Goal: Book appointment/travel/reservation

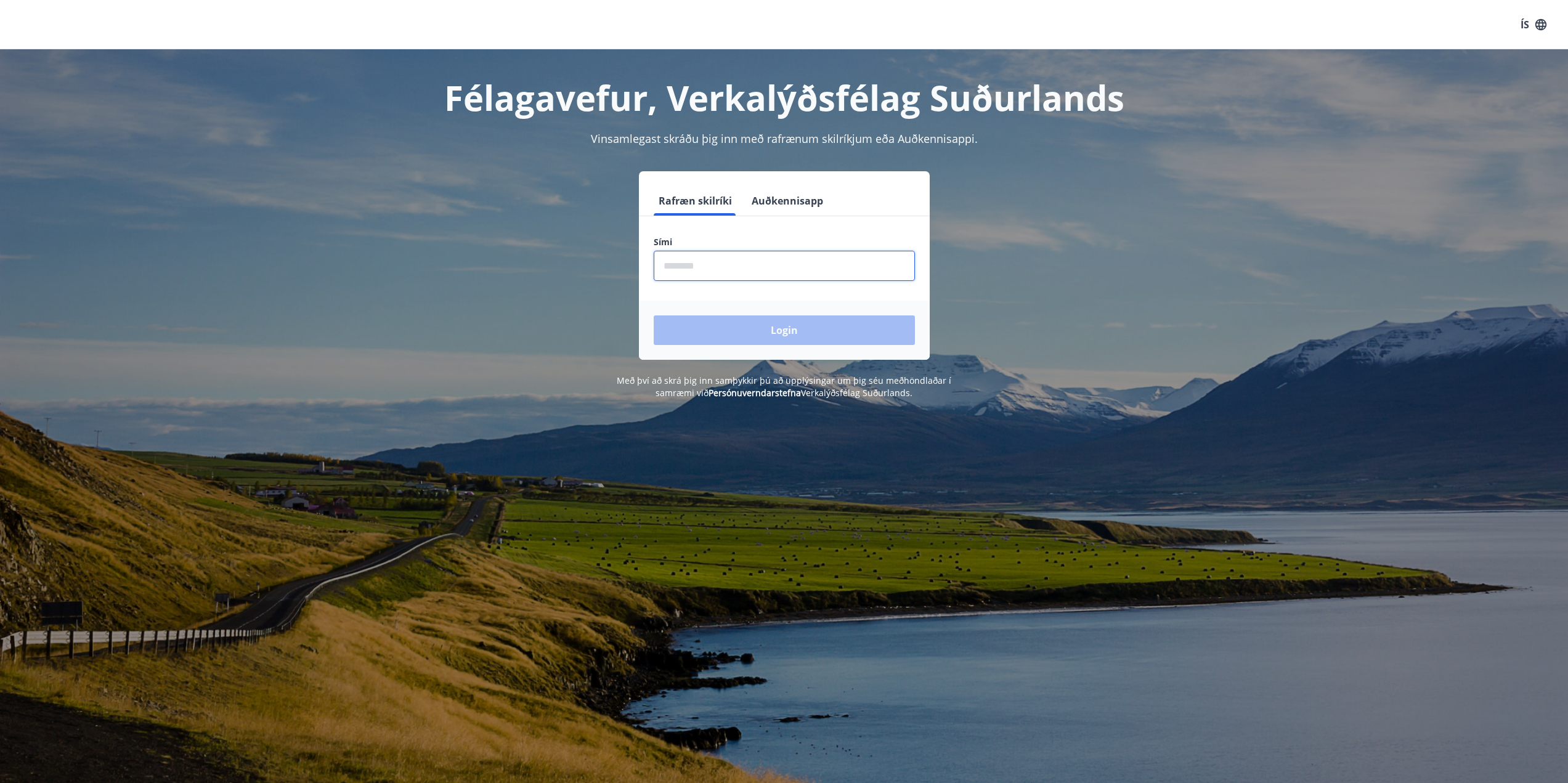
click at [680, 254] on input "phone" at bounding box center [784, 266] width 261 height 30
type input "********"
click at [653, 315] on button "Login" at bounding box center [784, 330] width 261 height 30
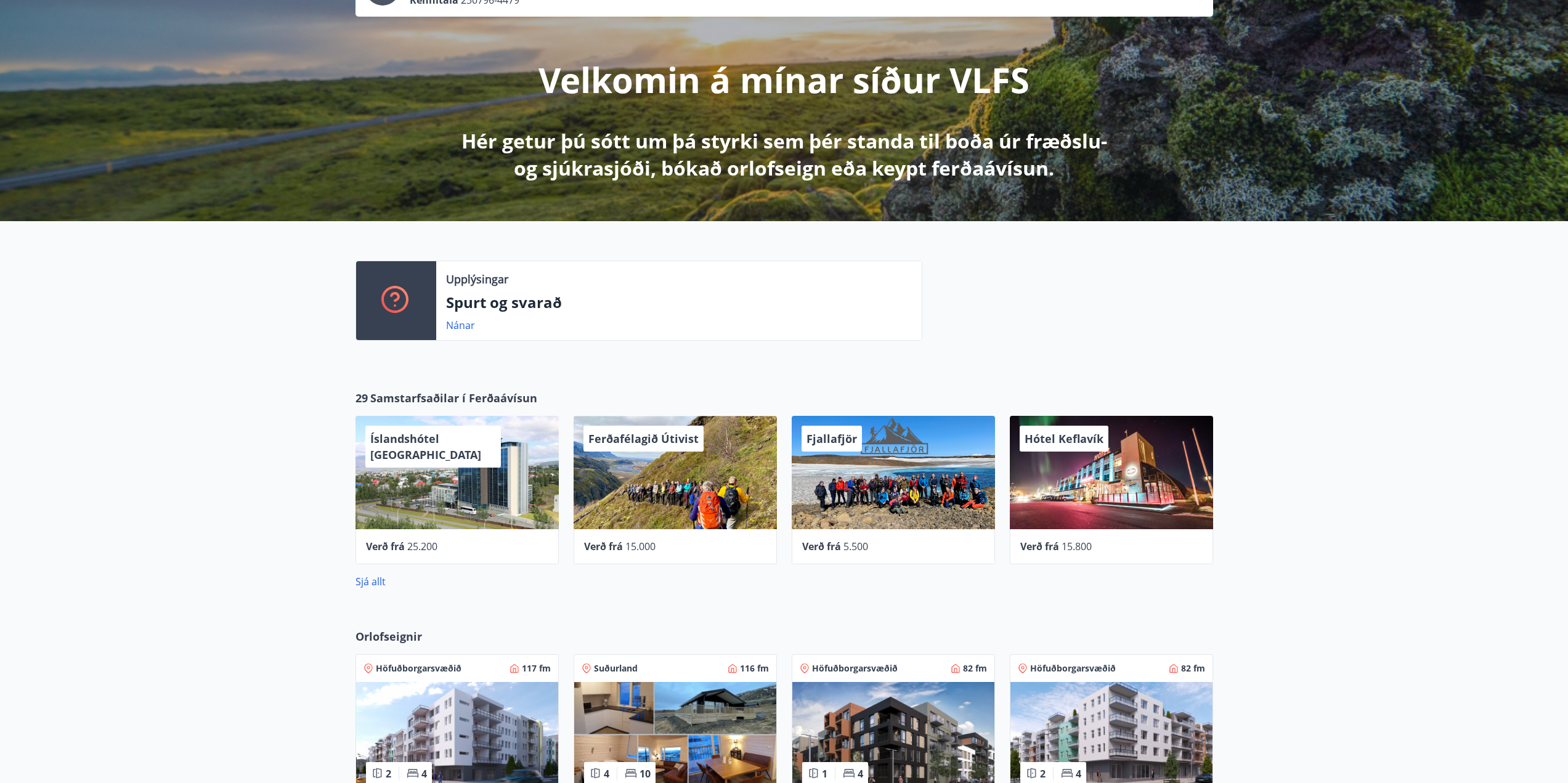
scroll to position [123, 0]
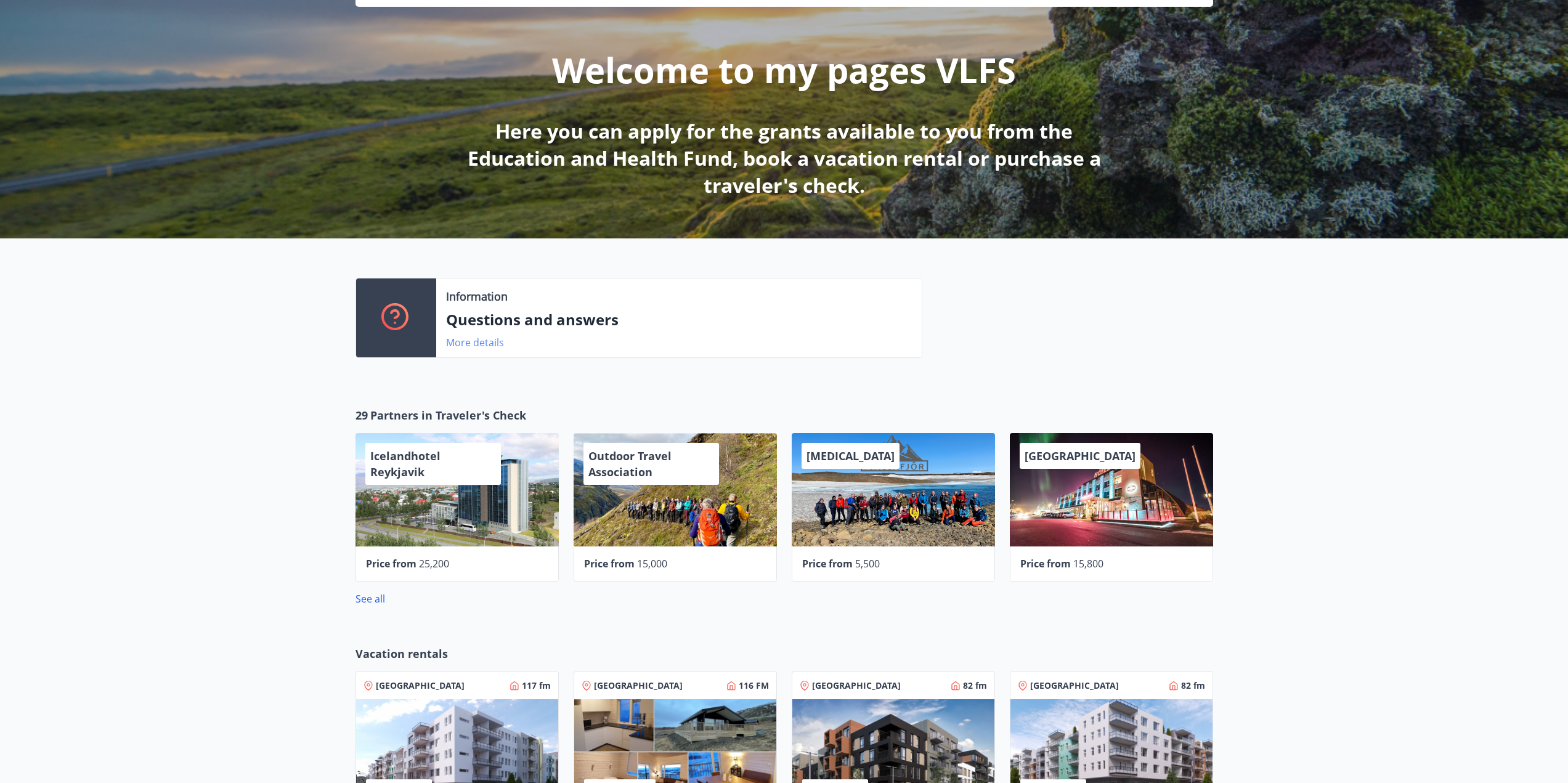
click at [499, 343] on font "More details" at bounding box center [475, 342] width 58 height 14
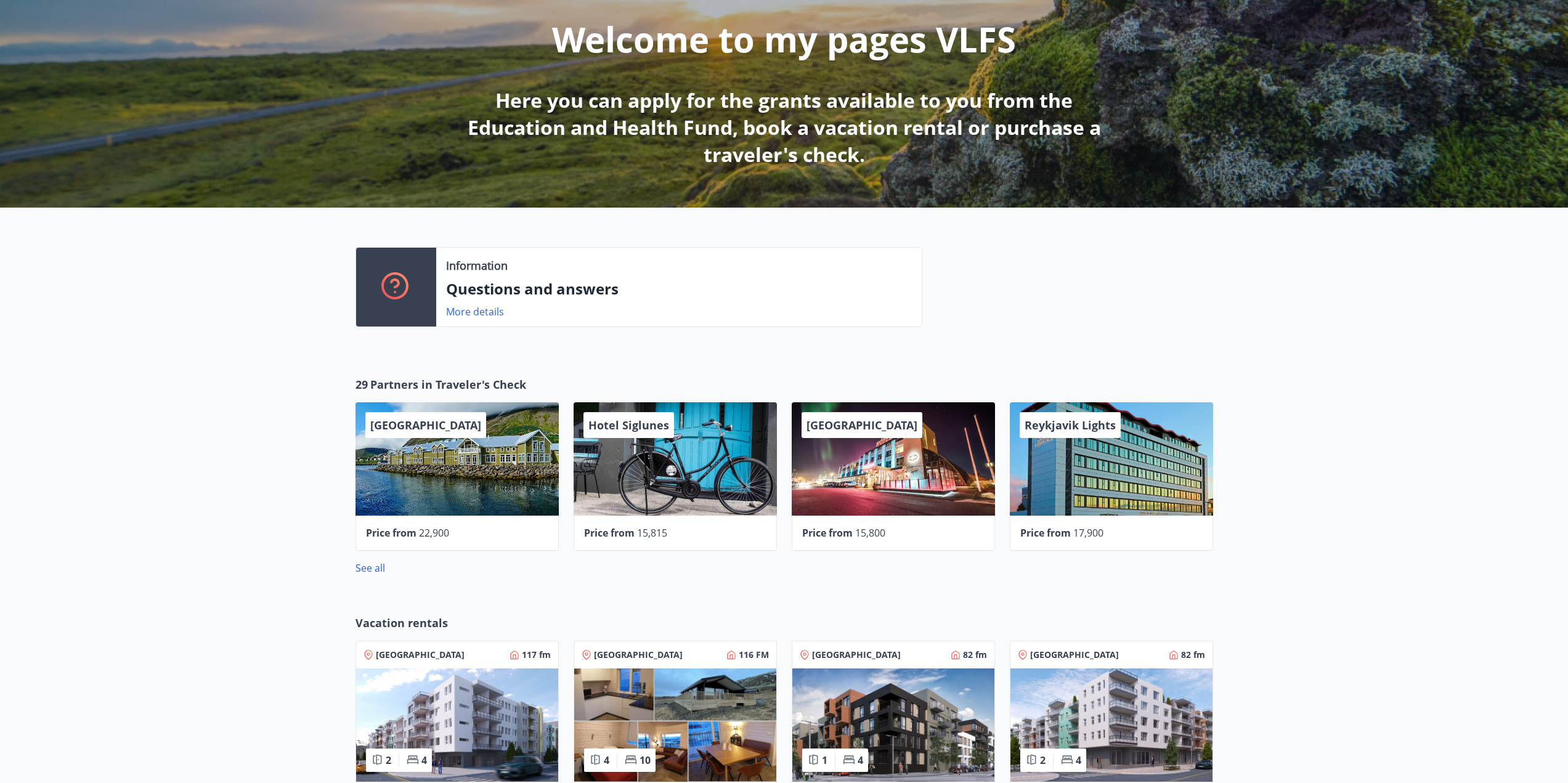
scroll to position [431, 0]
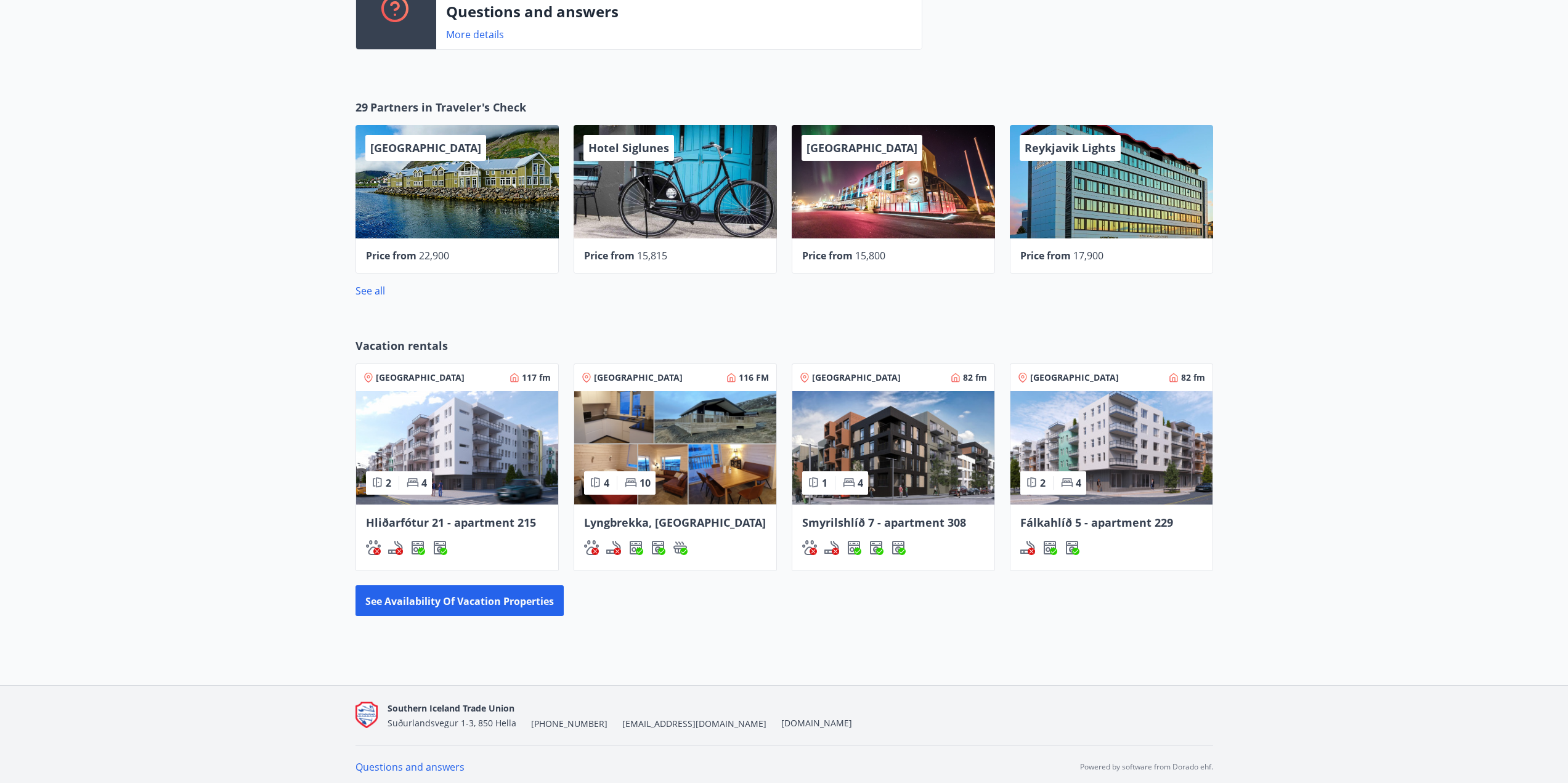
click at [700, 461] on img at bounding box center [675, 448] width 202 height 114
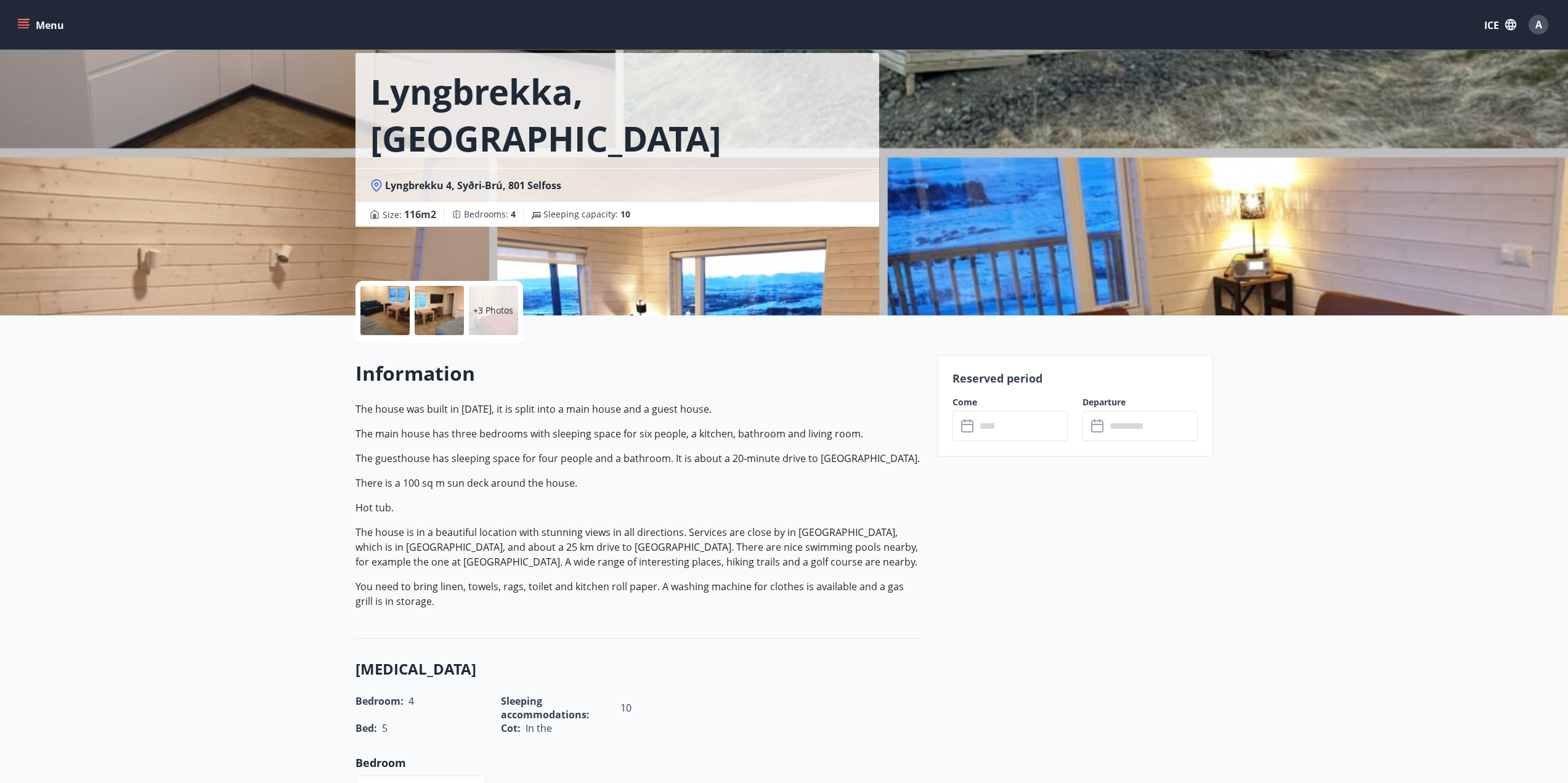
scroll to position [61, 0]
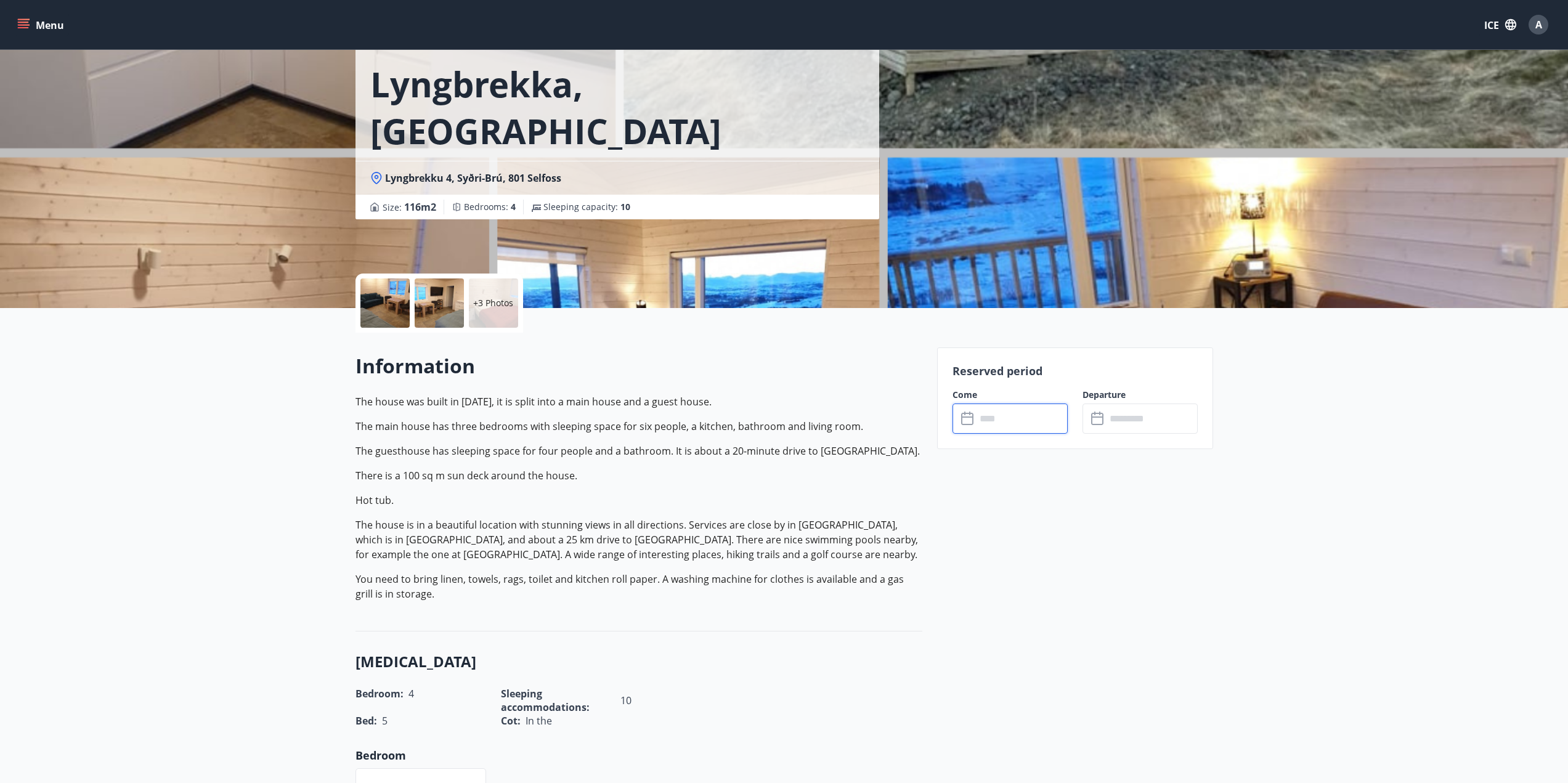
click at [994, 418] on input "text" at bounding box center [1022, 419] width 92 height 30
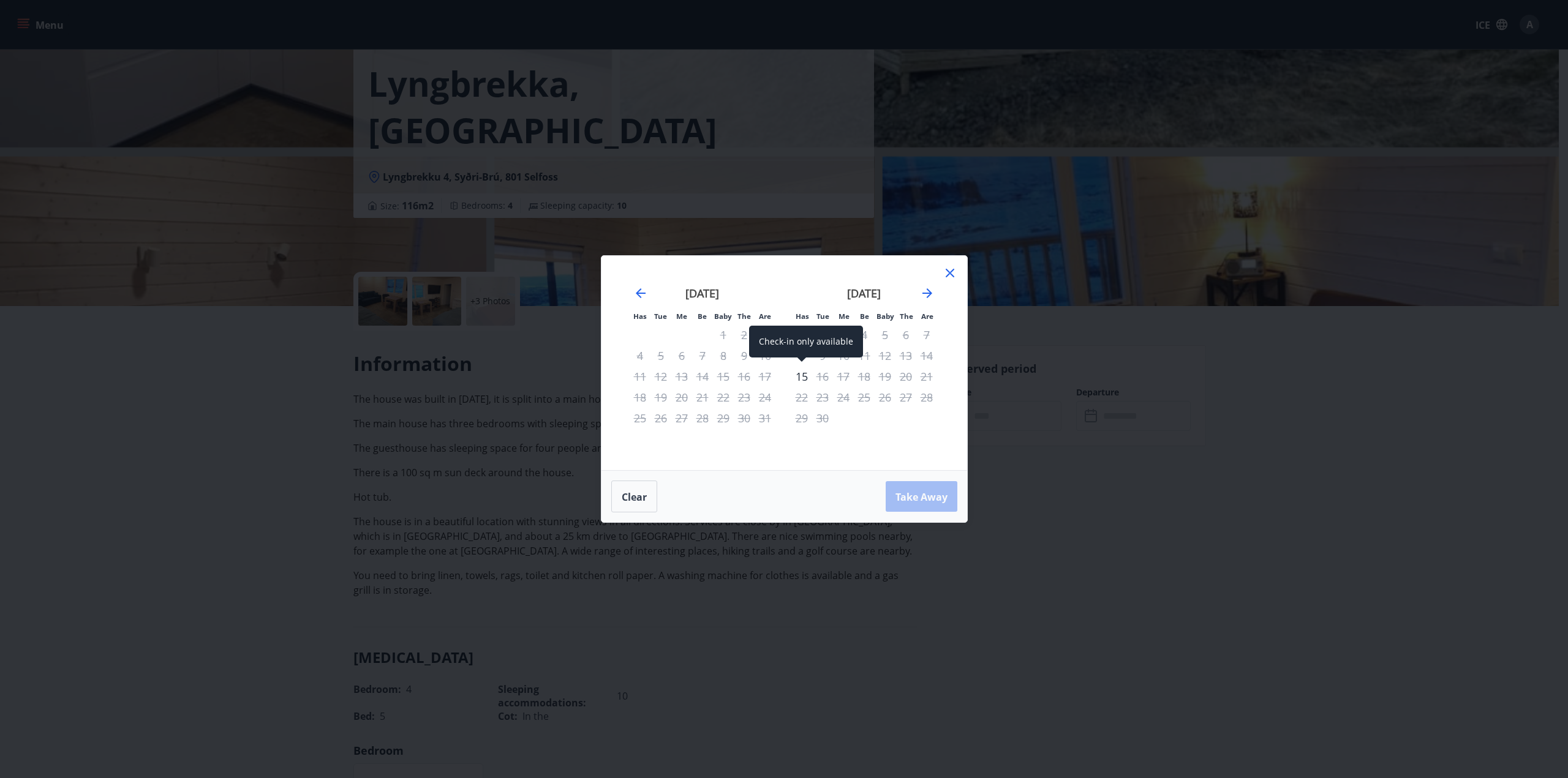
click at [805, 376] on font "15" at bounding box center [801, 376] width 12 height 14
click at [823, 373] on font "16" at bounding box center [822, 376] width 12 height 14
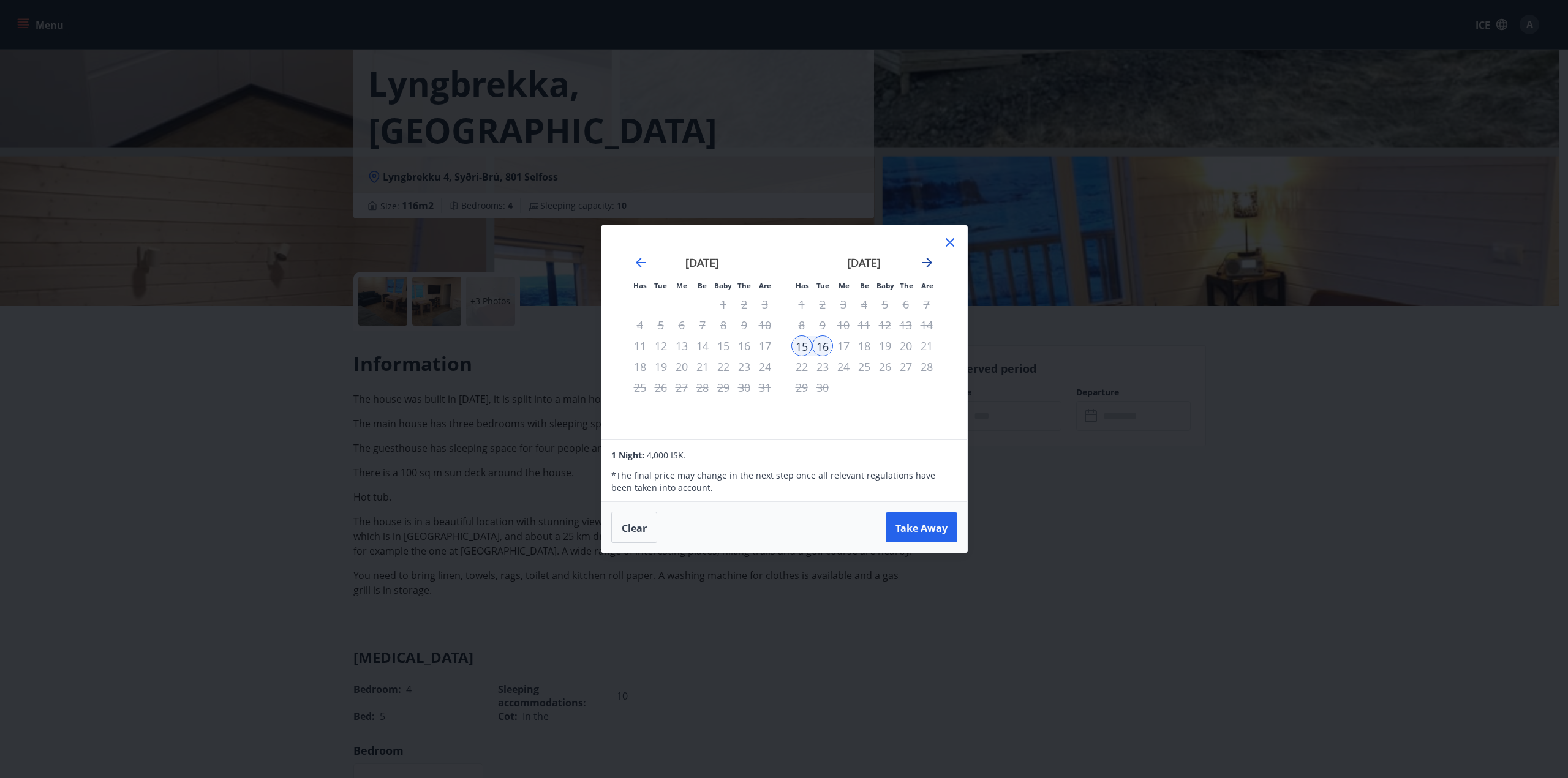
click at [927, 262] on icon "Move forward to switch to the next month." at bounding box center [927, 263] width 10 height 10
click at [805, 370] on font "20" at bounding box center [801, 366] width 12 height 14
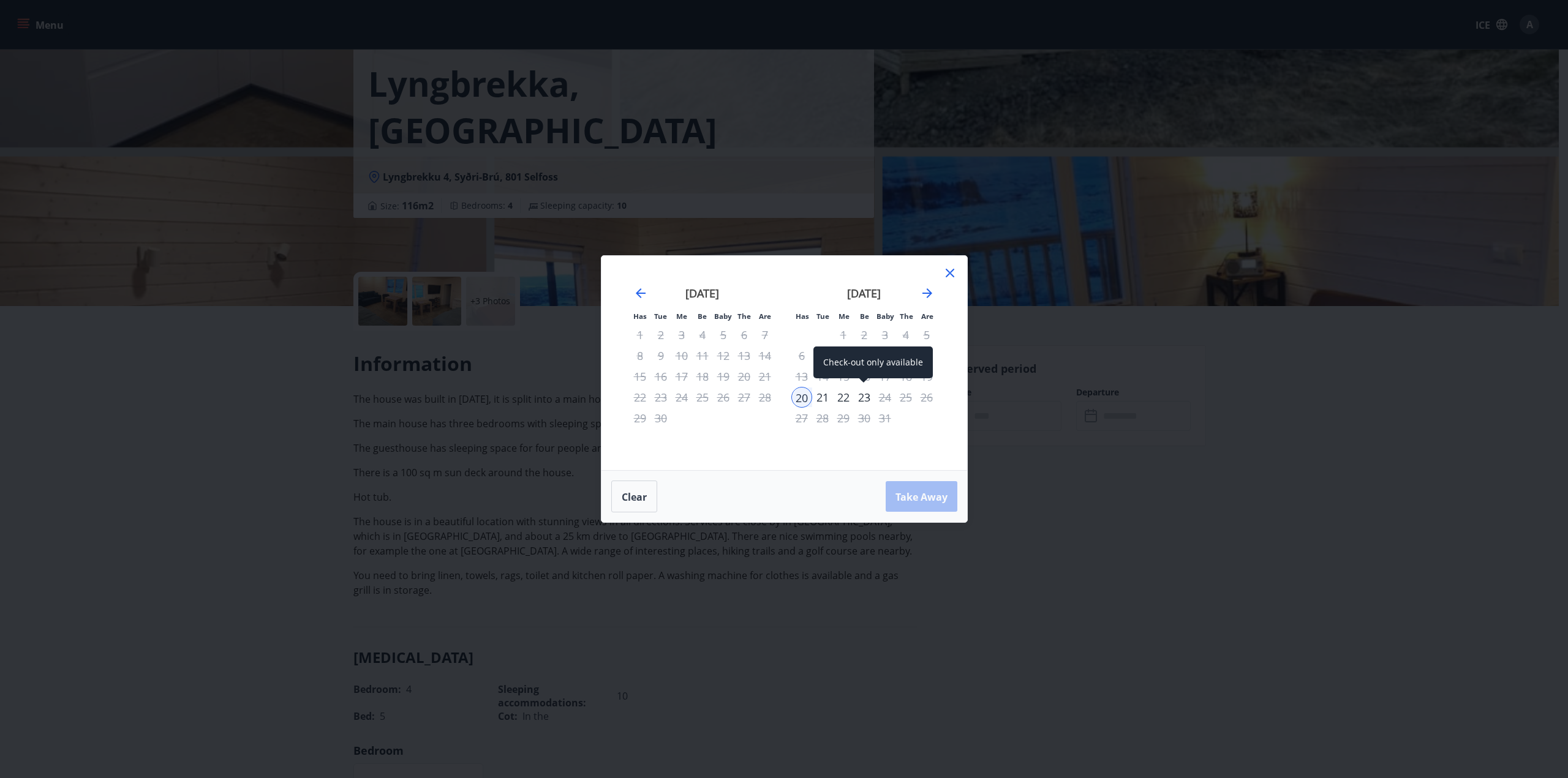
click at [864, 397] on font "23" at bounding box center [864, 397] width 12 height 14
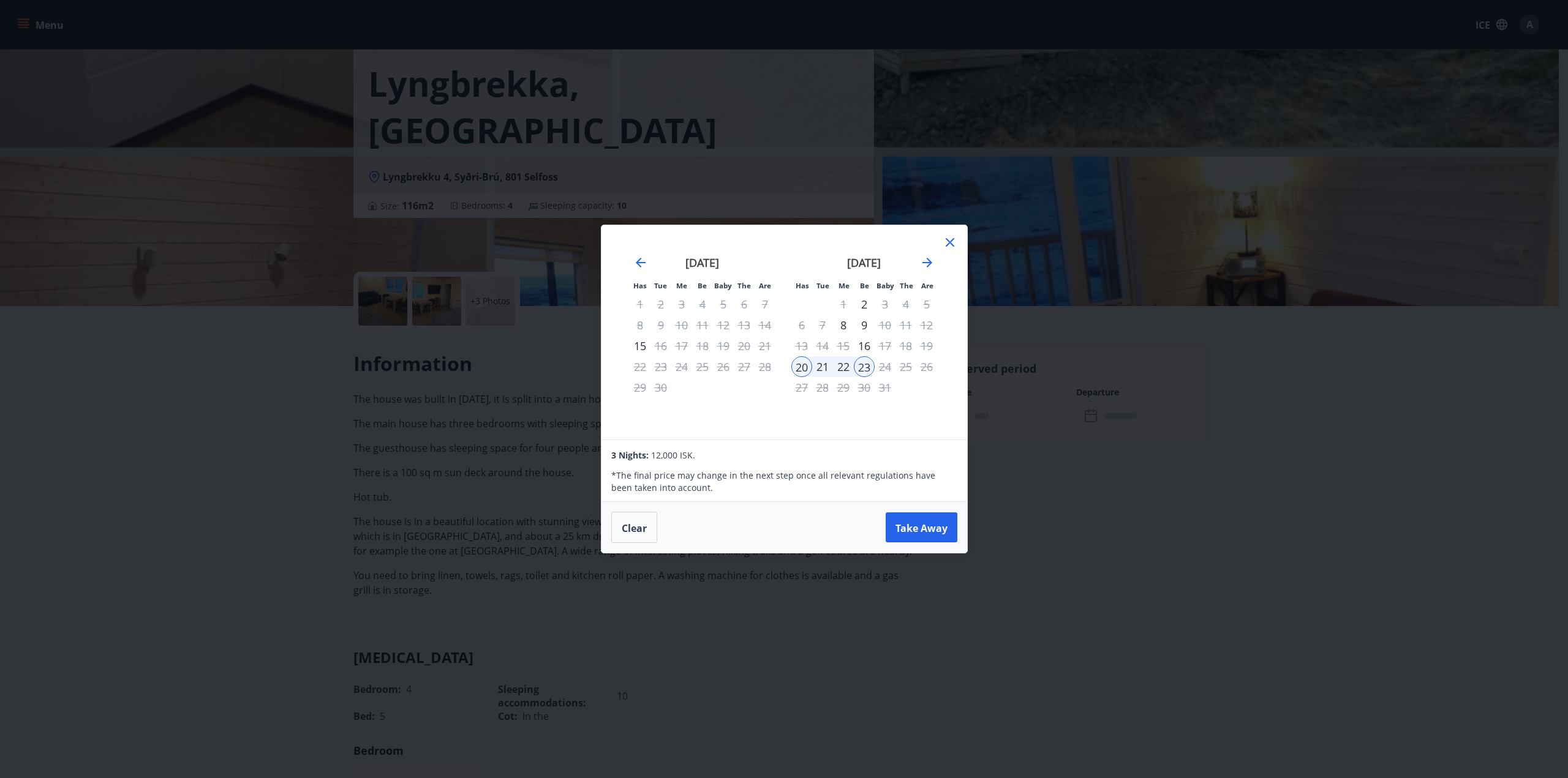
click at [949, 249] on icon at bounding box center [950, 242] width 14 height 14
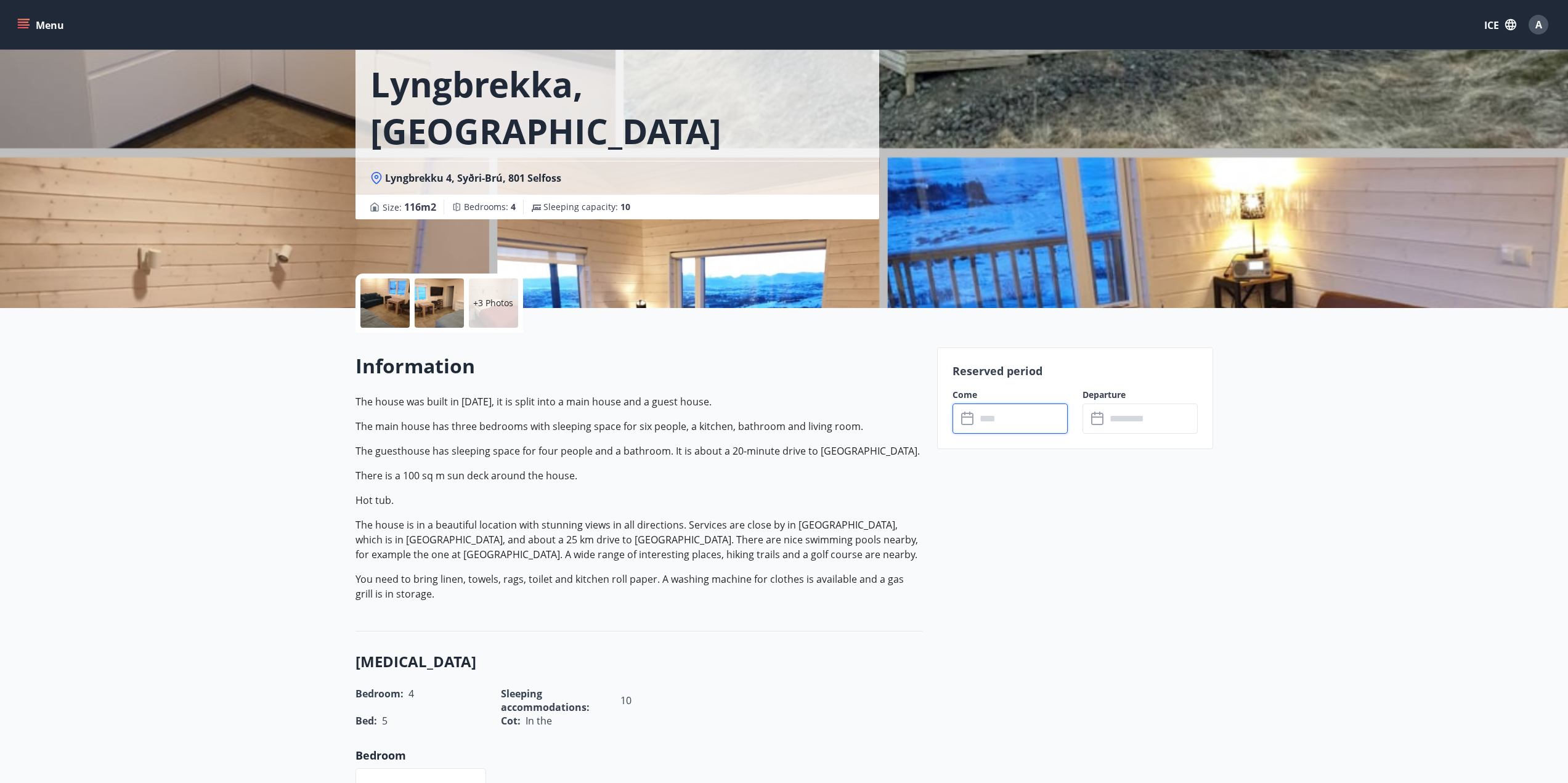
click at [1047, 406] on input "text" at bounding box center [1022, 419] width 92 height 30
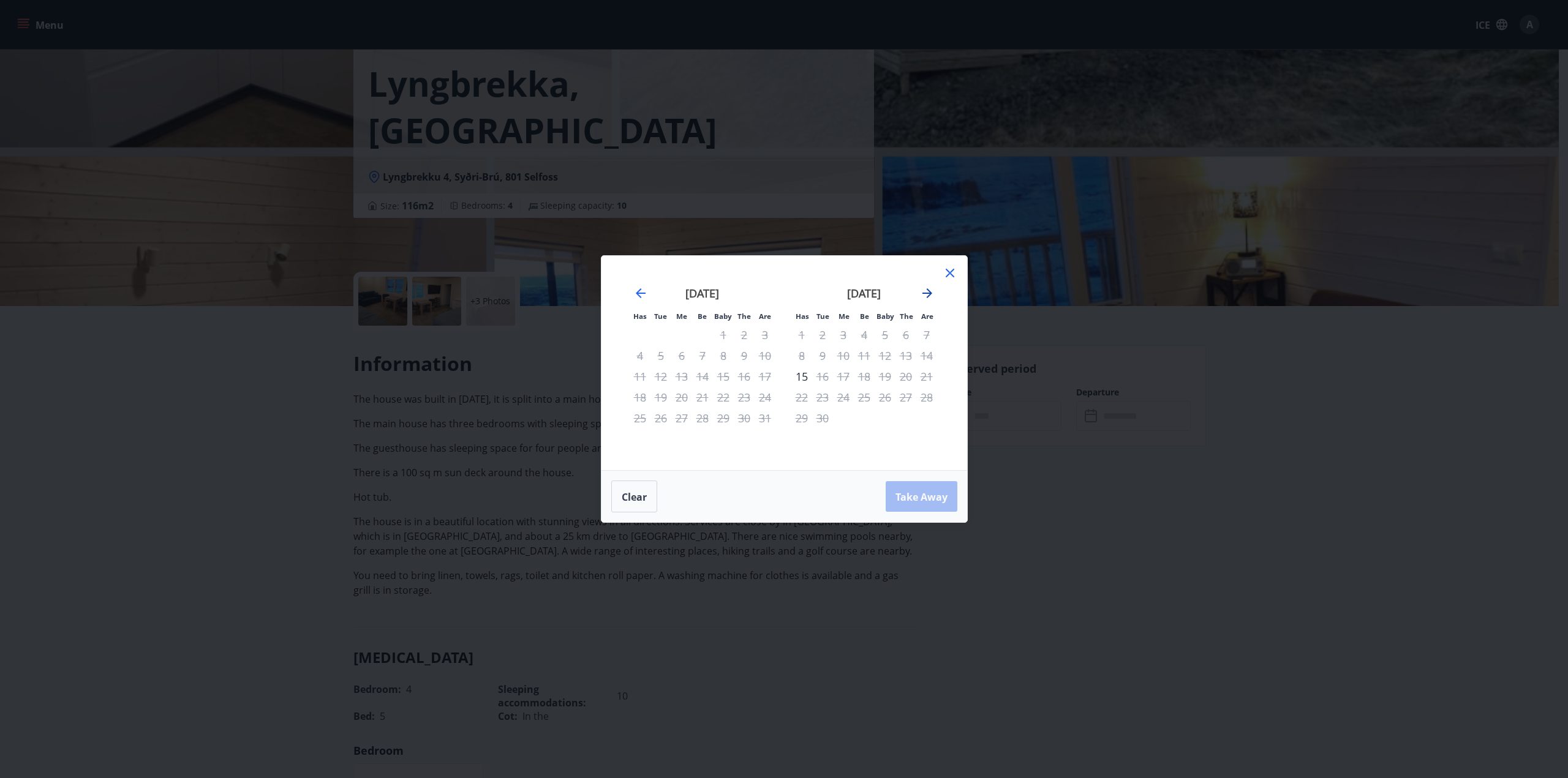
click at [925, 293] on icon "Move forward to switch to the next month." at bounding box center [927, 293] width 10 height 10
click at [925, 293] on icon "Move forward to switch to the next month." at bounding box center [928, 293] width 14 height 14
click at [887, 380] on div "14" at bounding box center [885, 377] width 21 height 21
click at [797, 396] on div "17" at bounding box center [802, 397] width 21 height 21
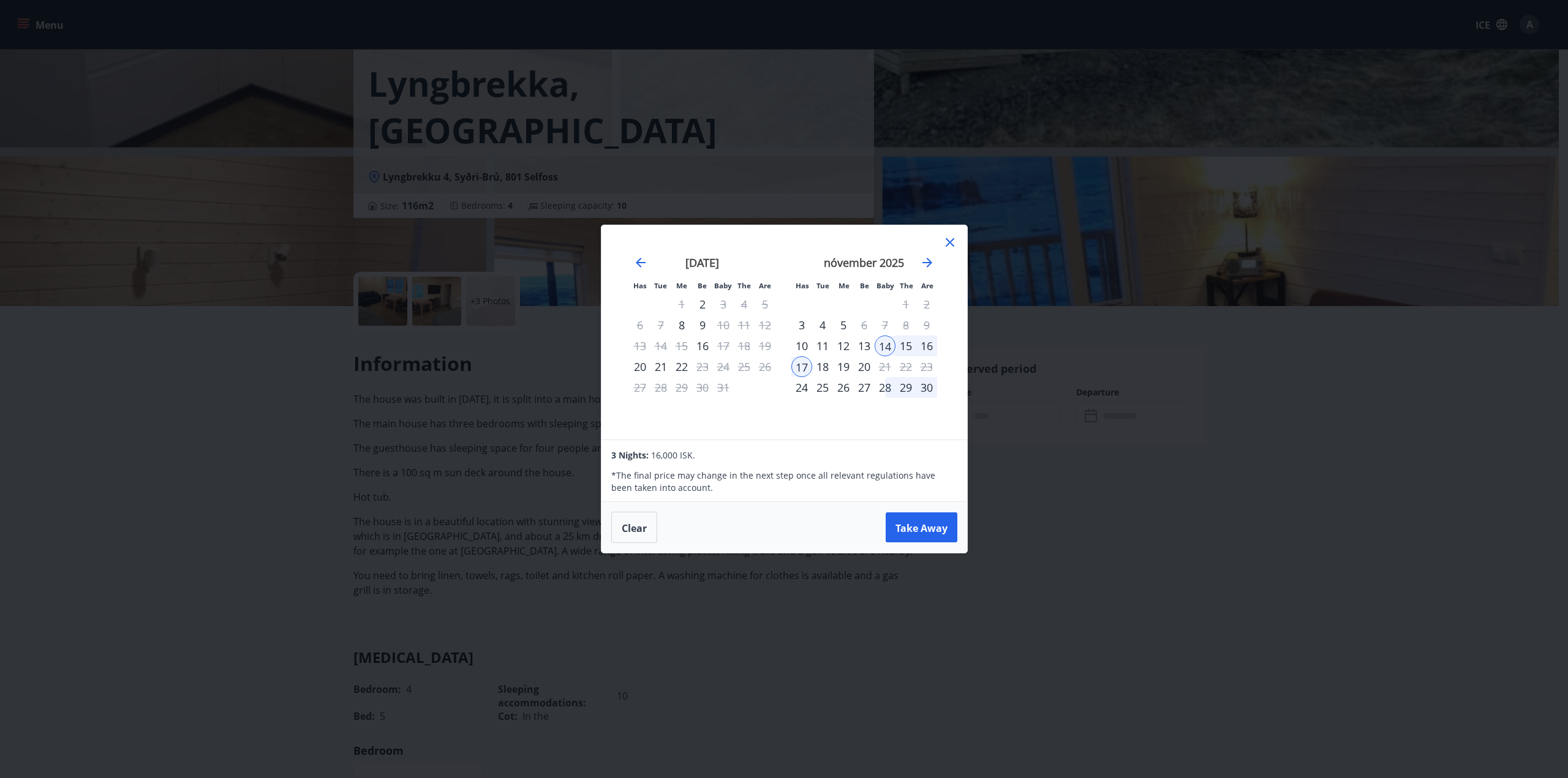
click at [952, 243] on icon at bounding box center [950, 242] width 14 height 14
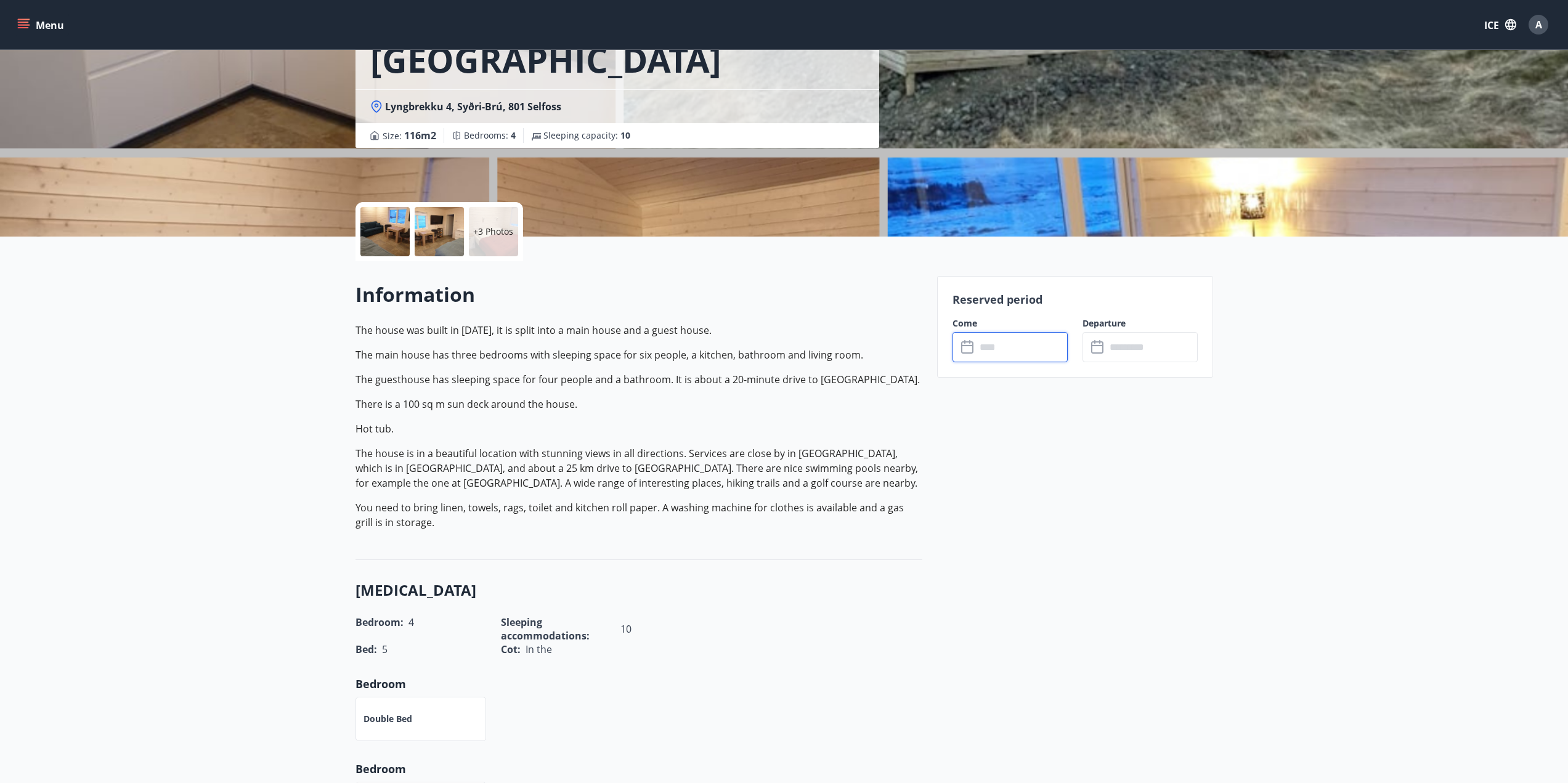
scroll to position [0, 0]
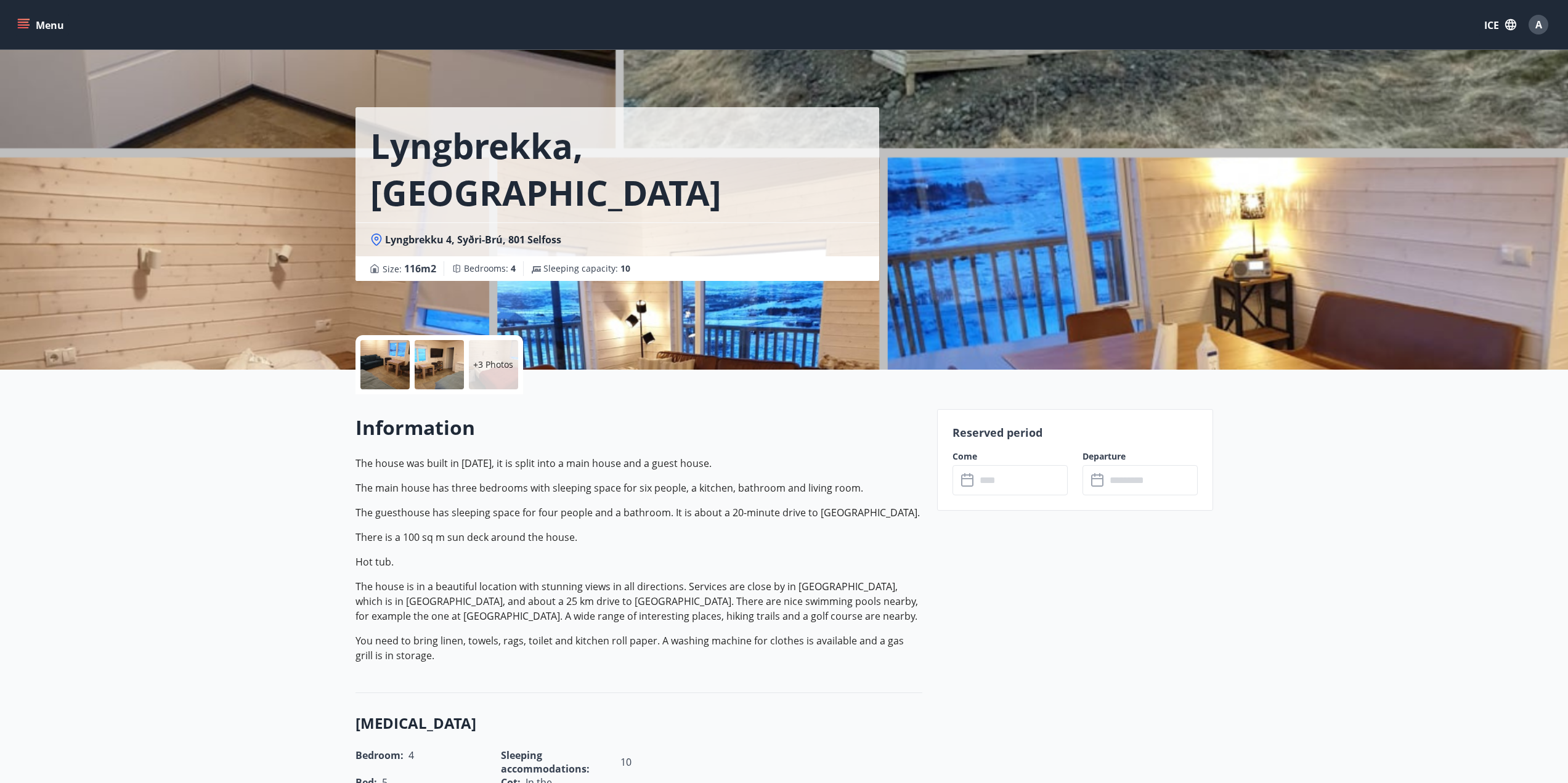
click at [47, 17] on button "Menu" at bounding box center [42, 25] width 54 height 22
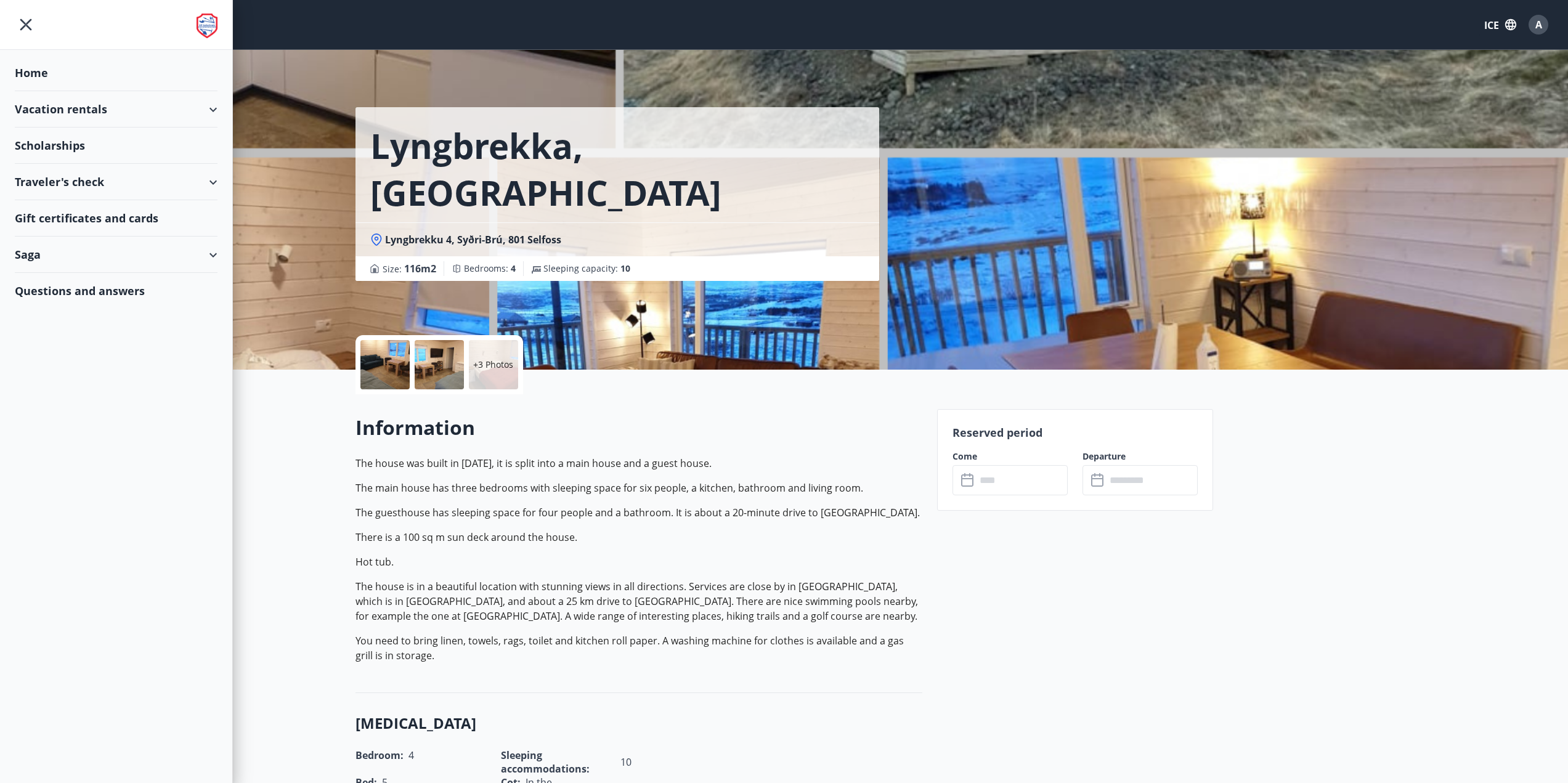
click at [115, 103] on div "Vacation rentals" at bounding box center [116, 109] width 203 height 36
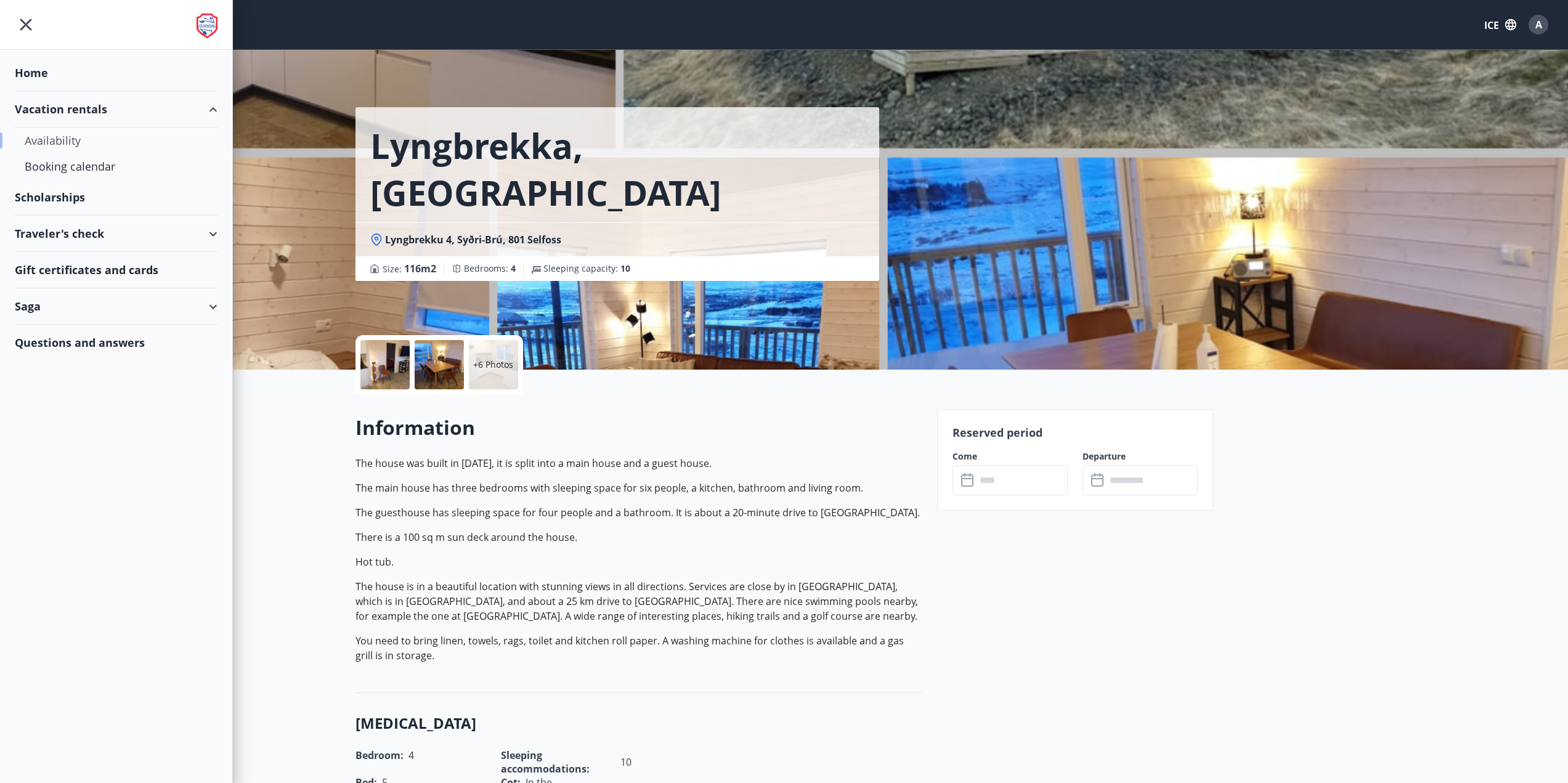
click at [120, 137] on div "Availability" at bounding box center [116, 140] width 183 height 26
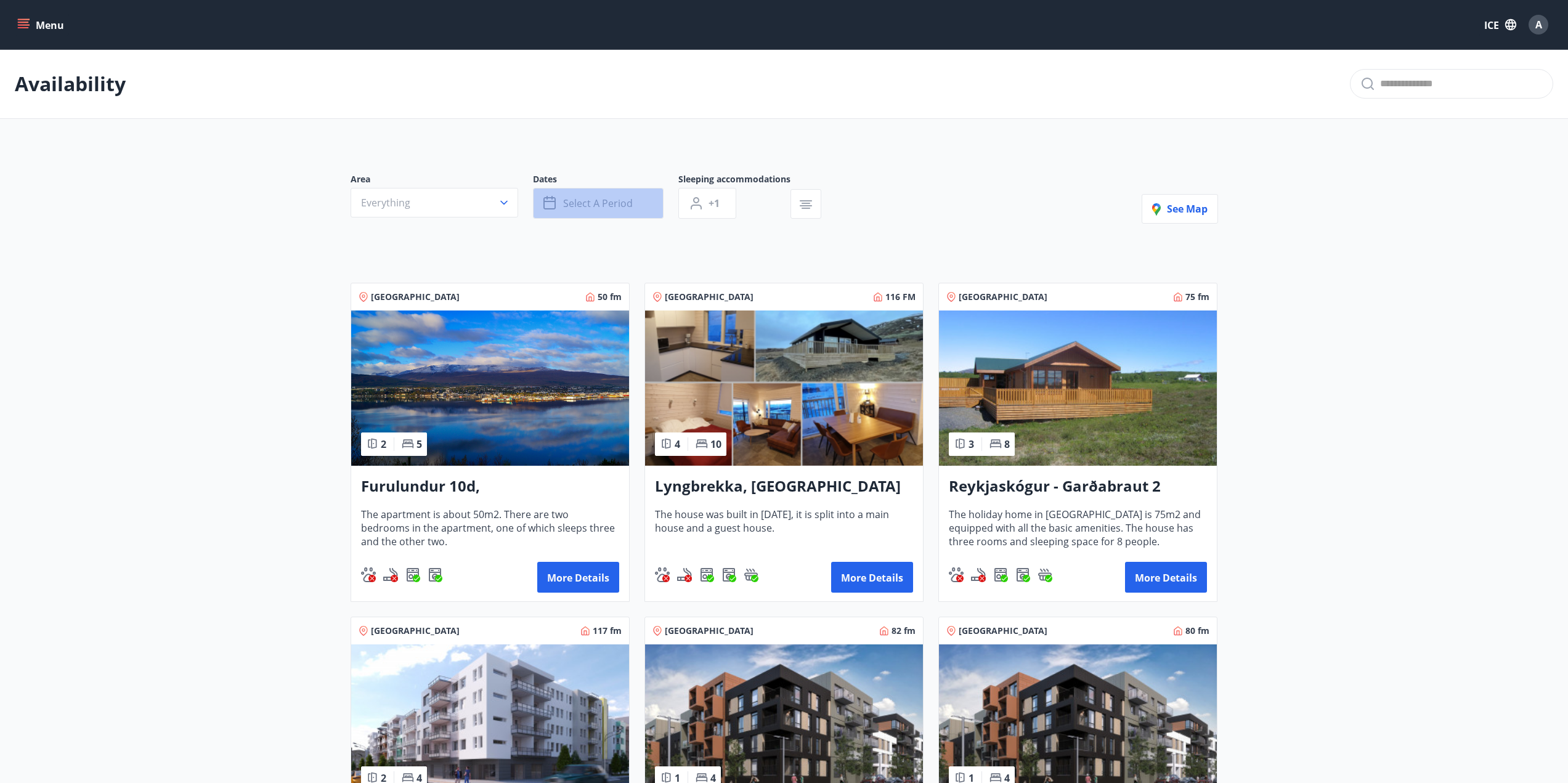
click at [558, 204] on button "Select a period" at bounding box center [599, 203] width 131 height 31
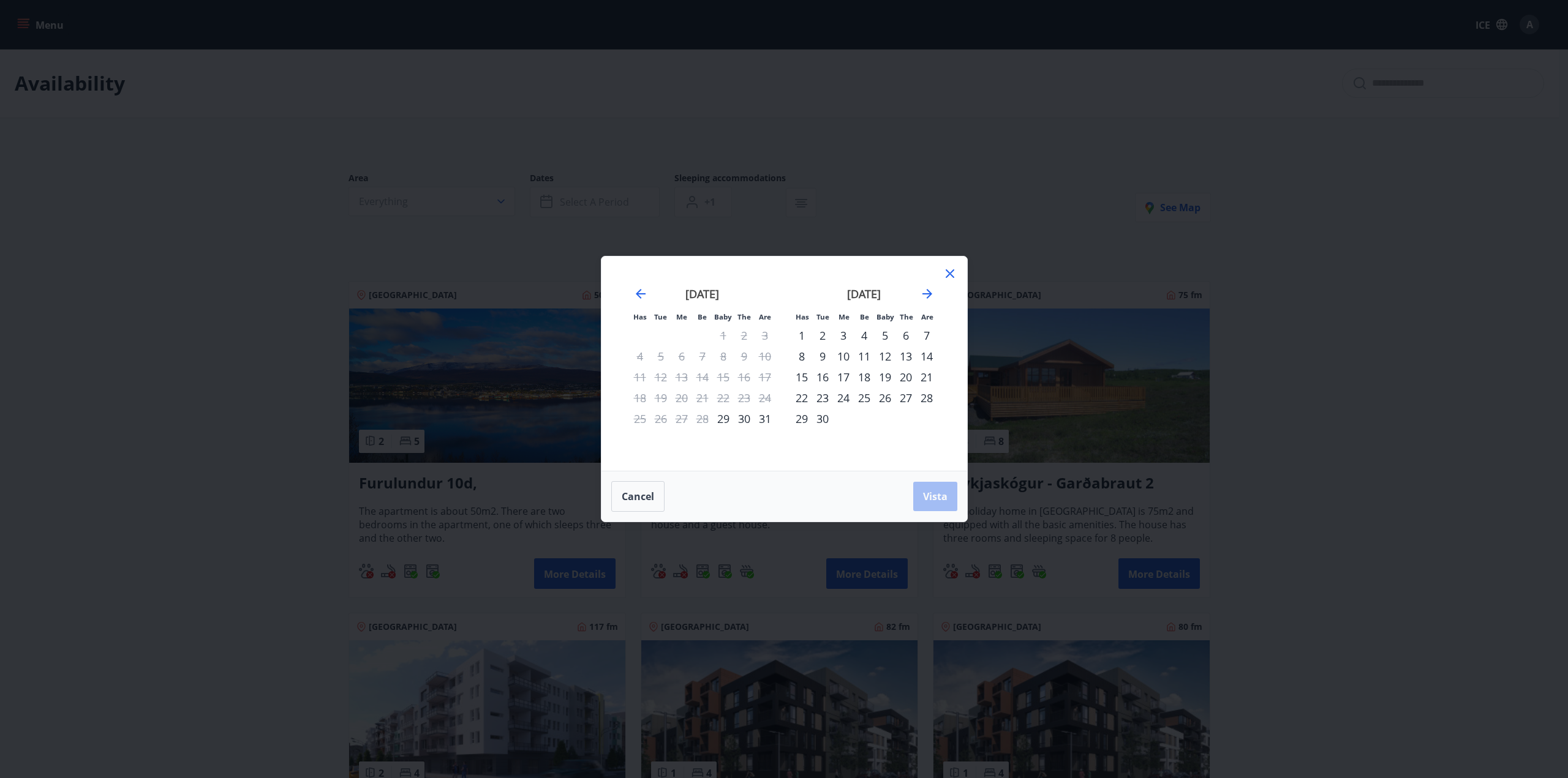
click at [717, 426] on div "29" at bounding box center [723, 419] width 21 height 21
click at [767, 417] on font "31" at bounding box center [765, 419] width 12 height 14
click at [922, 492] on button "Vista" at bounding box center [935, 496] width 44 height 30
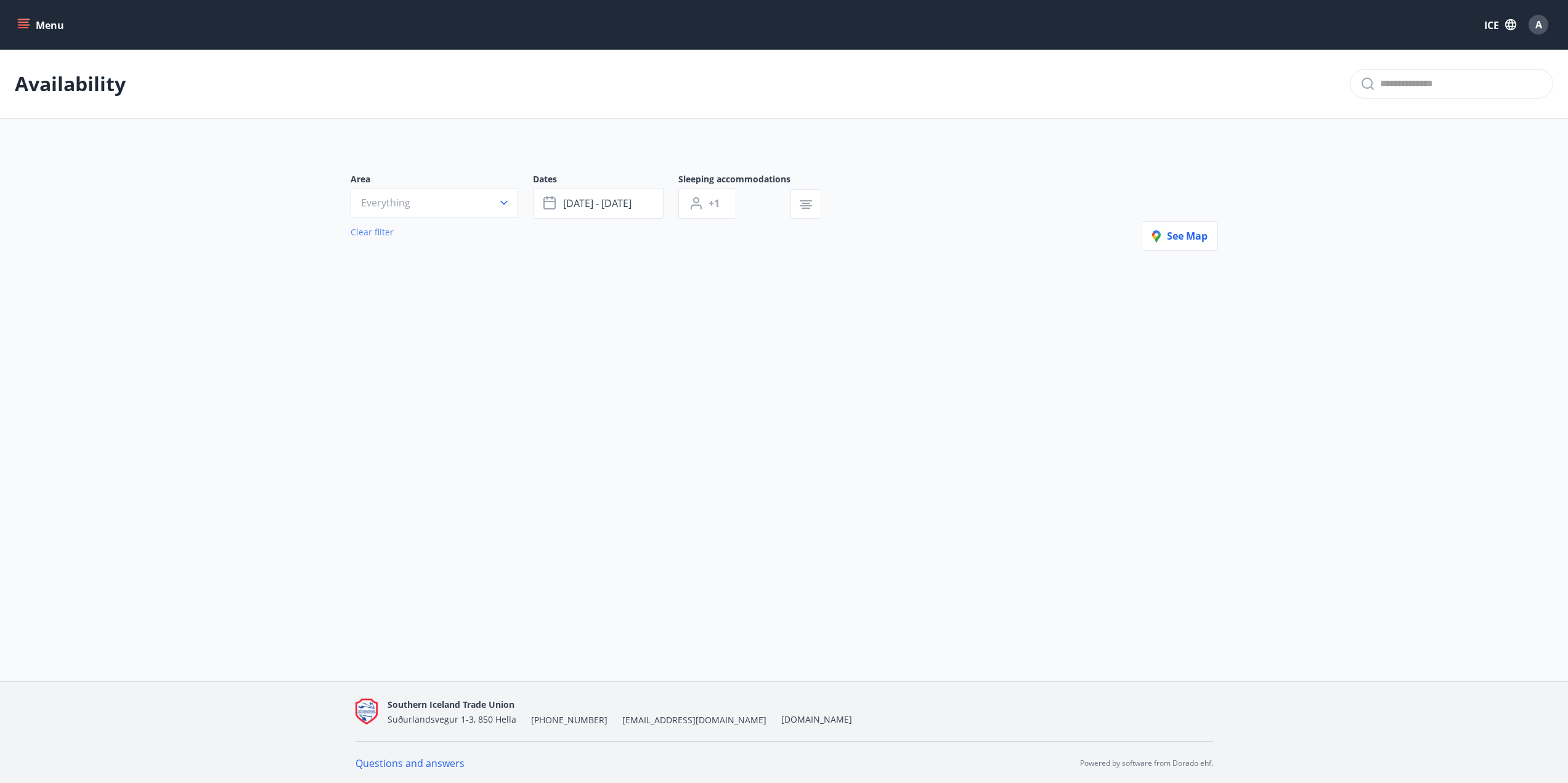
click at [381, 234] on font "Clear filter" at bounding box center [372, 232] width 43 height 12
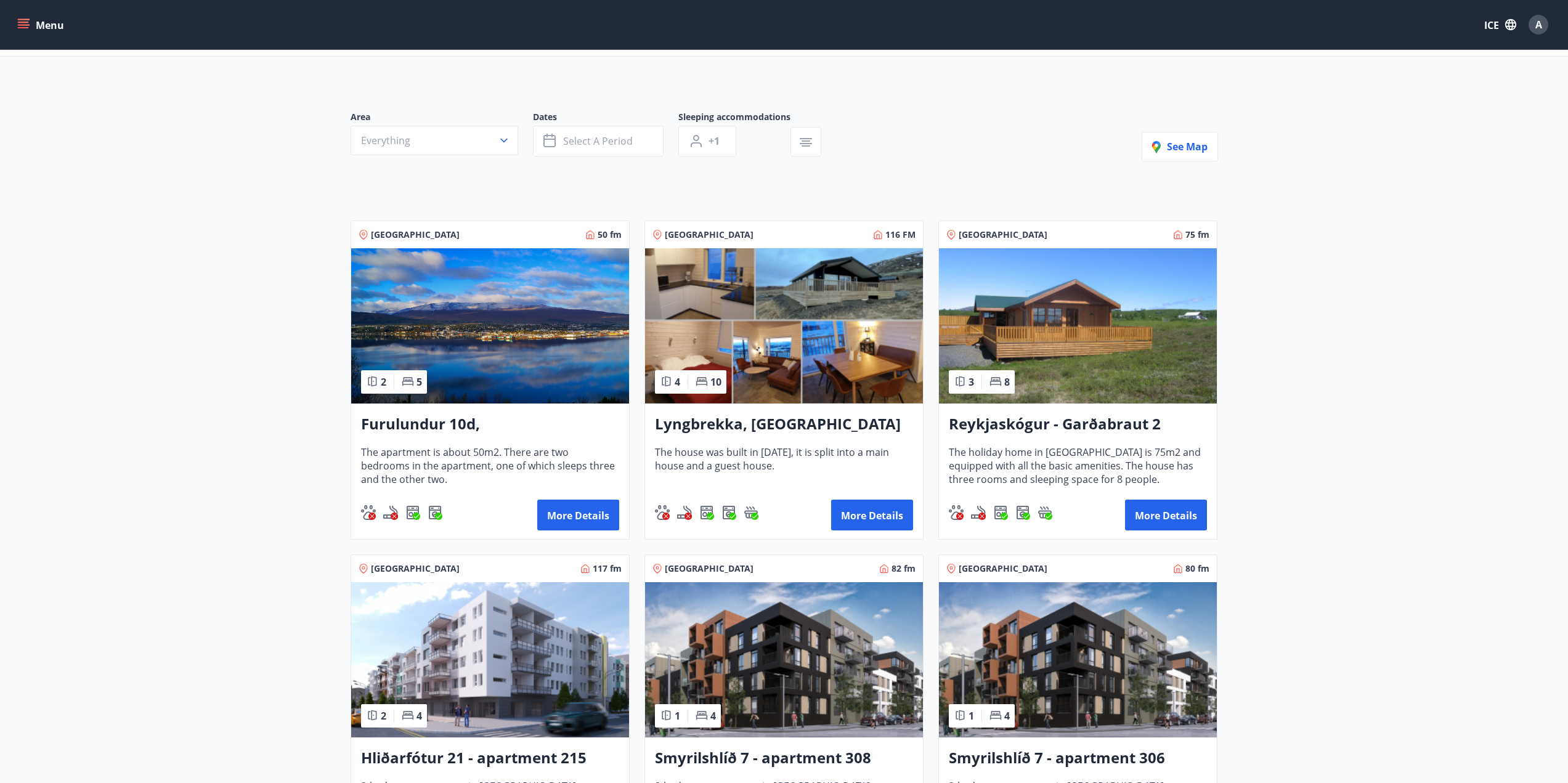
scroll to position [61, 0]
click at [1043, 419] on font "Reykjaskógur - Garðabraut 2" at bounding box center [1055, 424] width 212 height 20
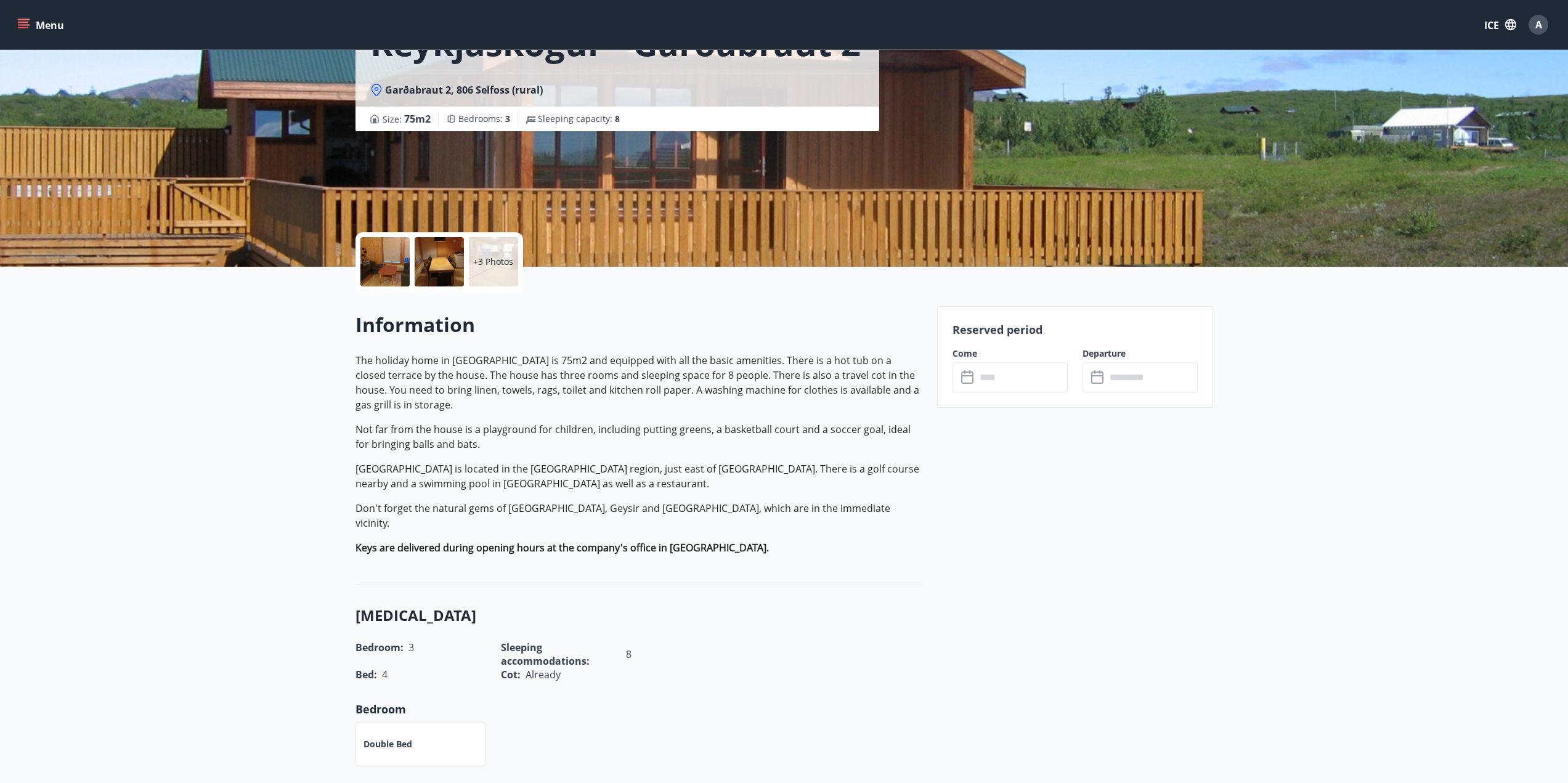
scroll to position [123, 0]
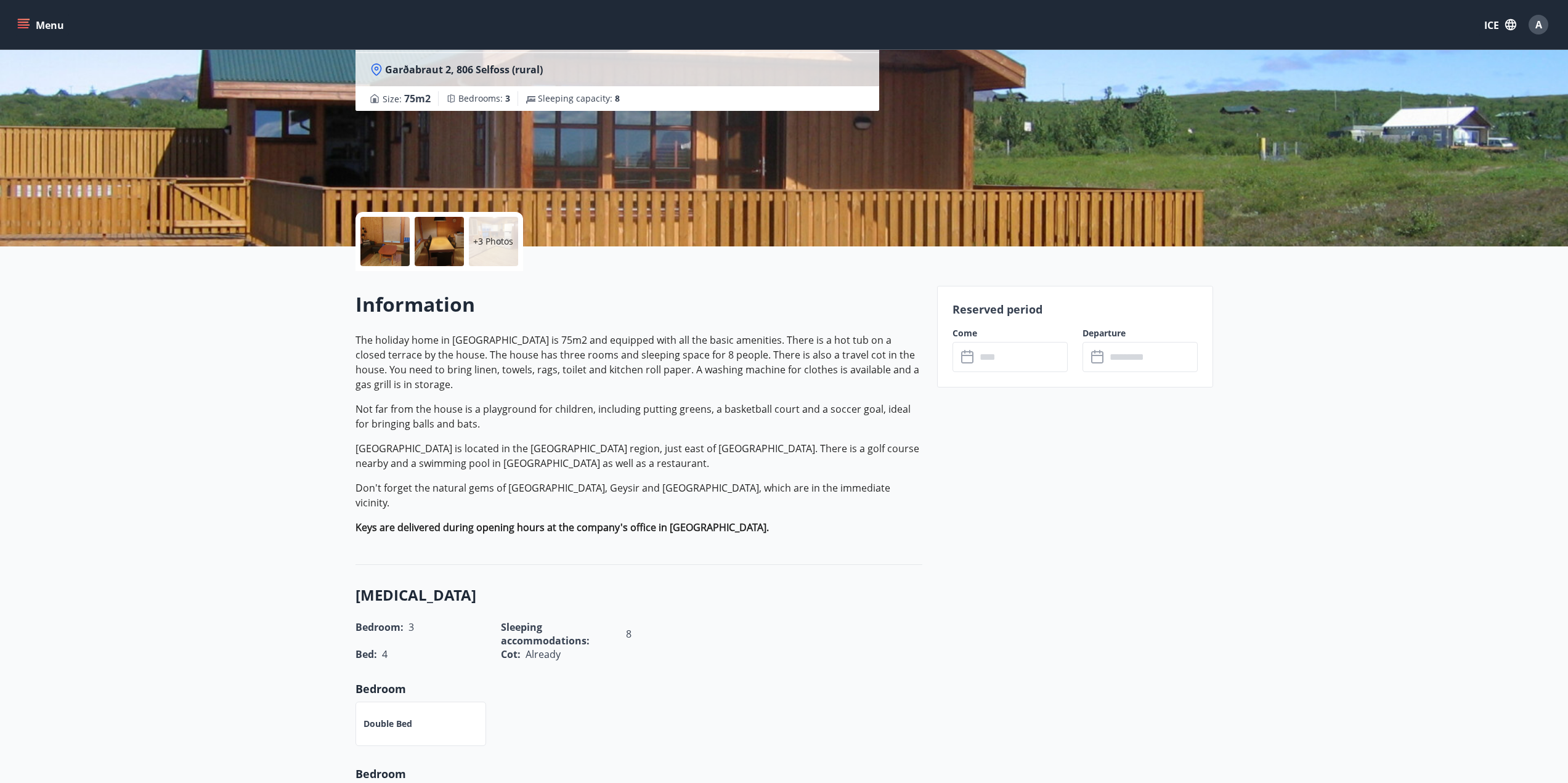
click at [1017, 373] on div "Reserved period Come ​ ​ Departure ​ ​" at bounding box center [1075, 337] width 276 height 102
click at [1017, 360] on input "text" at bounding box center [1022, 357] width 92 height 30
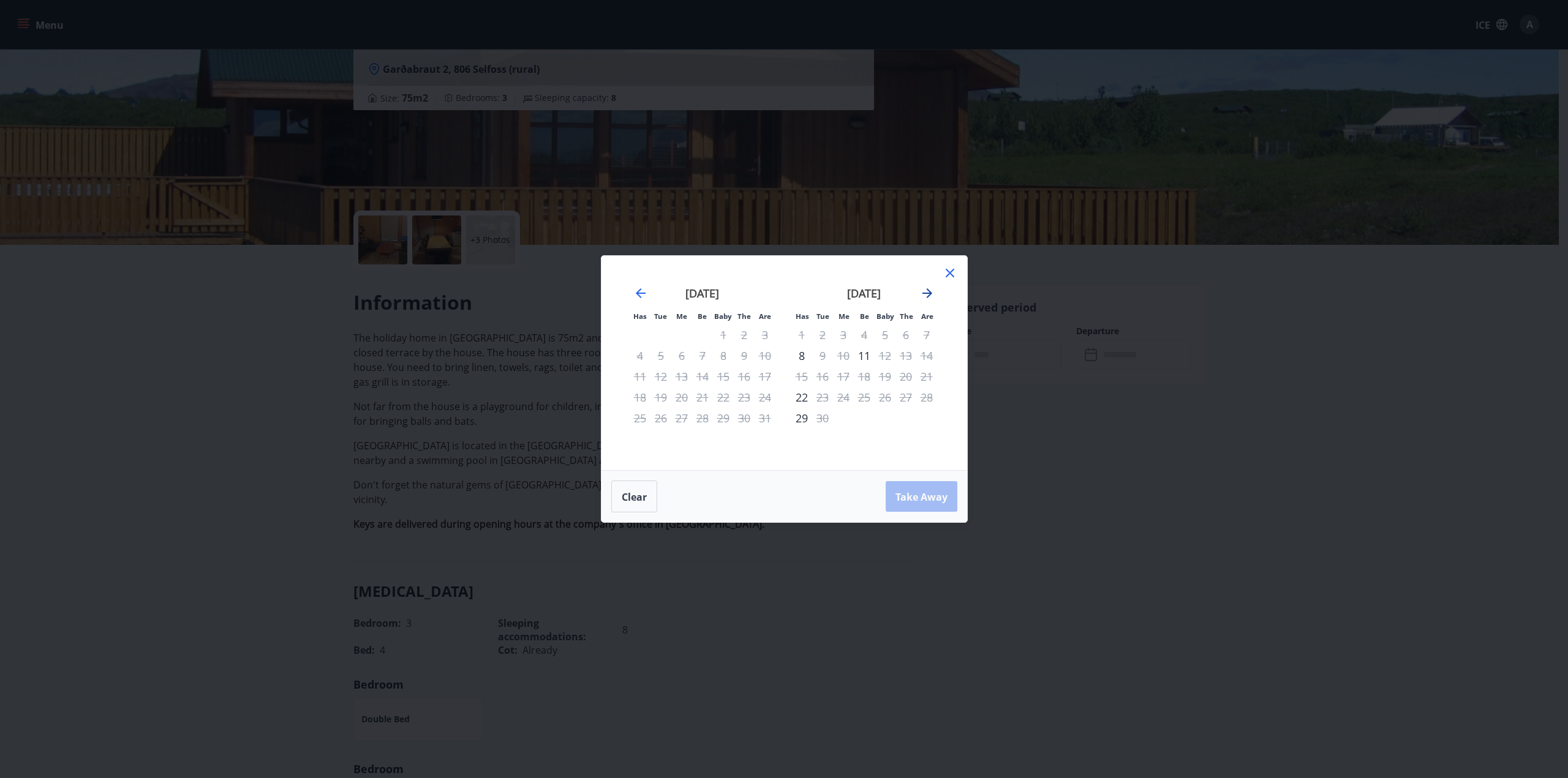
click at [922, 298] on icon "Move forward to switch to the next month." at bounding box center [928, 293] width 14 height 14
click at [887, 335] on div "3" at bounding box center [885, 335] width 21 height 21
click at [802, 358] on font "6" at bounding box center [801, 356] width 6 height 14
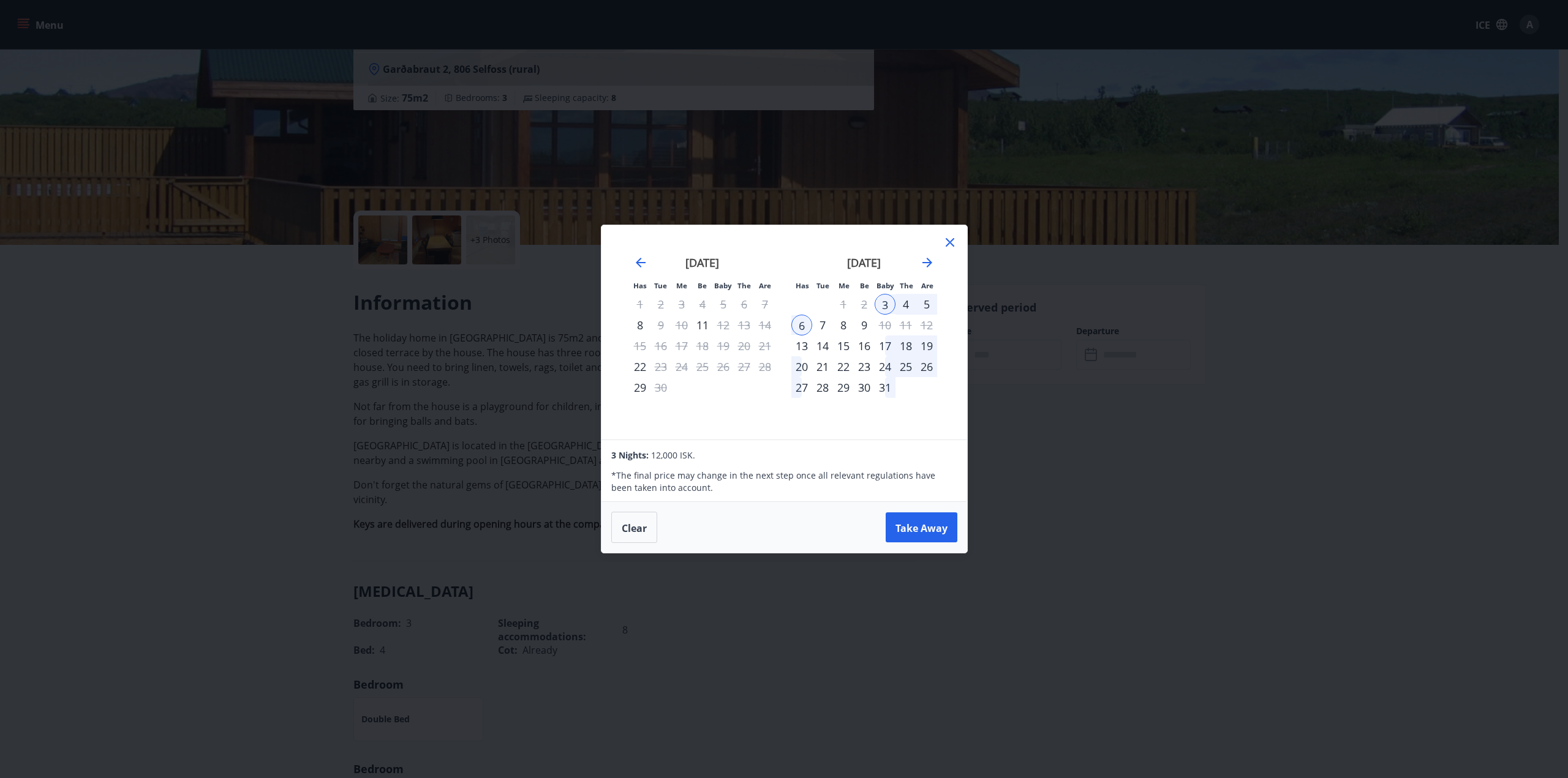
click at [948, 245] on icon at bounding box center [950, 242] width 9 height 9
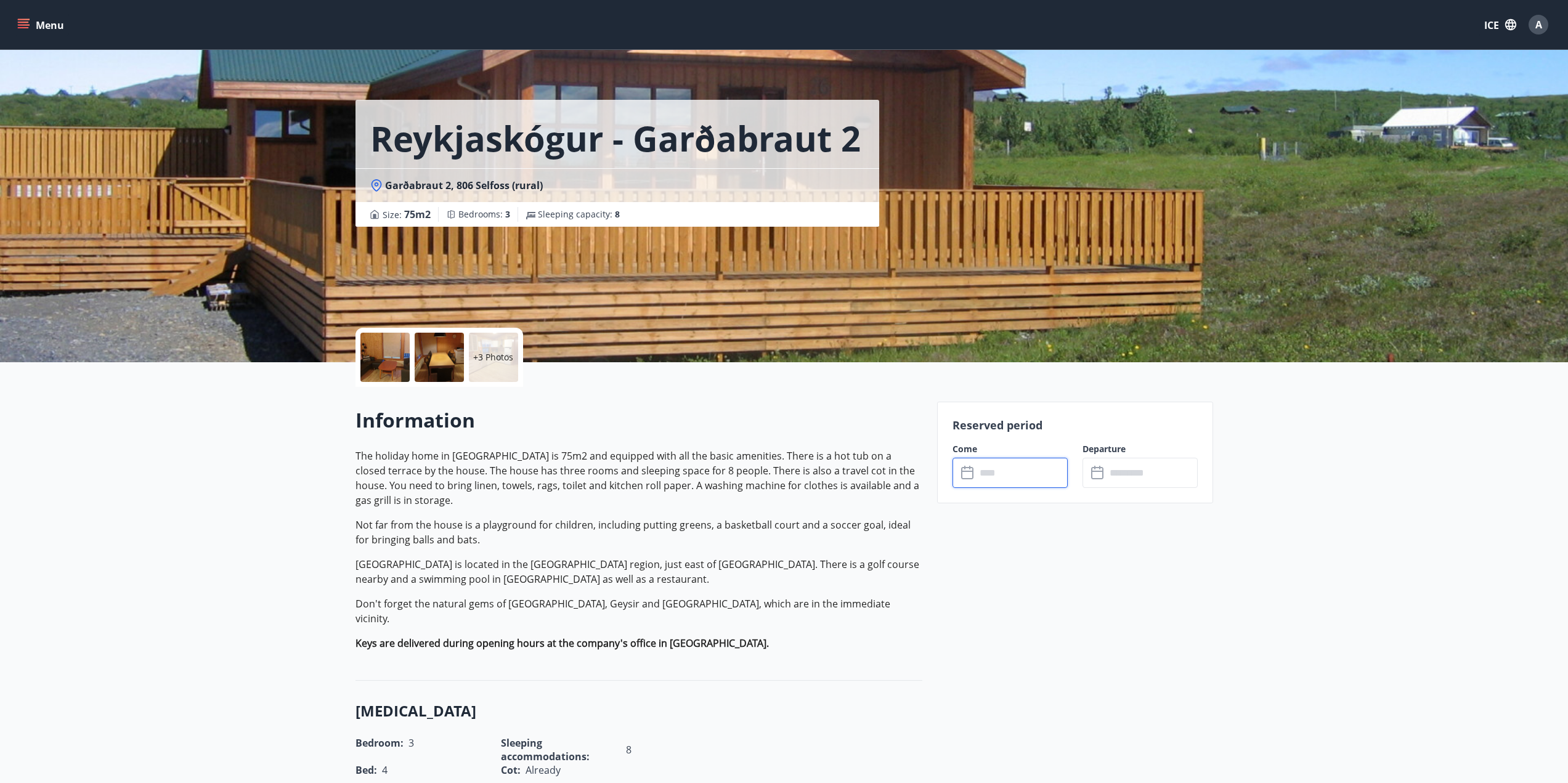
scroll to position [0, 0]
